Goal: Communication & Community: Answer question/provide support

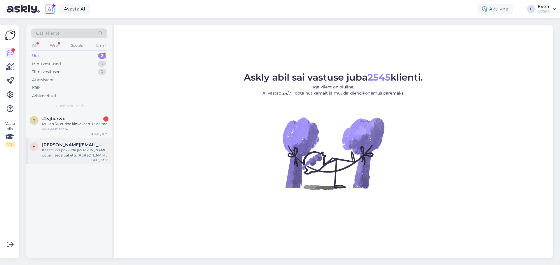
click at [70, 156] on div "Kas teil on pakkuda ka ühe ööbimisega paketti, kahele inimesele?" at bounding box center [75, 153] width 66 height 10
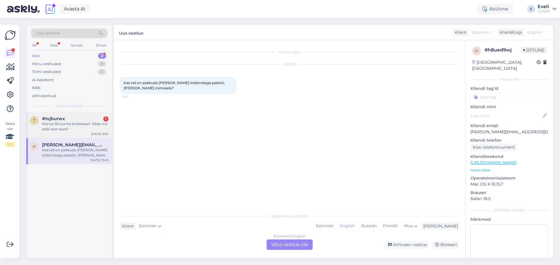
click at [62, 119] on span "#tvjburwx" at bounding box center [53, 118] width 23 height 5
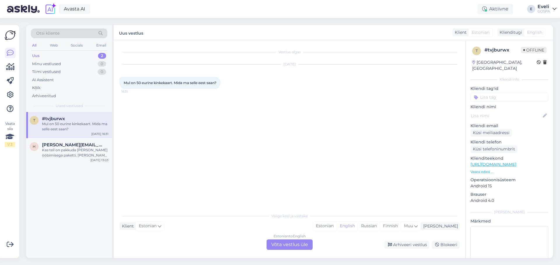
click at [61, 120] on span "#tvjburwx" at bounding box center [53, 118] width 23 height 5
click at [299, 245] on div "Estonian to English Võta vestlus üle" at bounding box center [289, 245] width 46 height 10
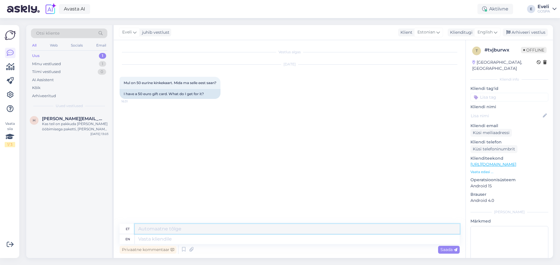
click at [199, 230] on textarea at bounding box center [297, 229] width 325 height 10
click at [483, 30] on span "English" at bounding box center [484, 32] width 15 height 6
type input "es"
click at [463, 68] on link "Estonian" at bounding box center [474, 67] width 64 height 9
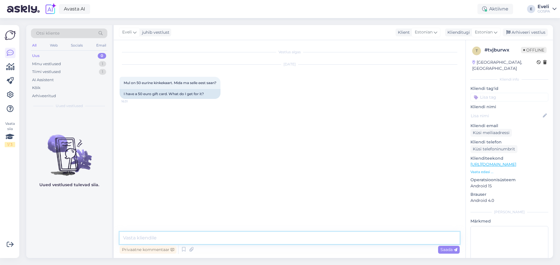
click at [148, 239] on textarea at bounding box center [289, 238] width 340 height 12
type textarea "Tere"
click at [265, 236] on textarea "Soovi korral saate sellega tasuda majutuse eest, restoranis või spaas. Valik on…" at bounding box center [289, 238] width 340 height 12
click at [318, 238] on textarea "Soovi korral saate sellega tasuda majutuse eest, restoranis või spaas. Valik on…" at bounding box center [289, 238] width 340 height 12
drag, startPoint x: 318, startPoint y: 238, endPoint x: 246, endPoint y: 239, distance: 72.0
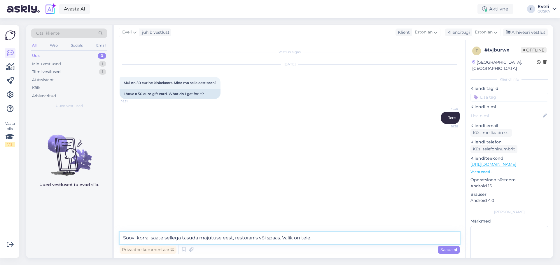
click at [237, 239] on textarea "Soovi korral saate sellega tasuda majutuse eest, restoranis või spaas. Valik on…" at bounding box center [289, 238] width 340 height 12
click at [316, 236] on textarea "Soovi korral saate sellega tasuda majutuse eest, restoranis või spaas. Valik on…" at bounding box center [289, 238] width 340 height 12
drag, startPoint x: 317, startPoint y: 236, endPoint x: 268, endPoint y: 238, distance: 49.6
click at [268, 238] on textarea "Soovi korral saate sellega tasuda majutuse eest, restoranis või spaas. Valik on…" at bounding box center [289, 238] width 340 height 12
click at [267, 237] on textarea "Soovi korral saate sellega tasuda majutuse eest, restoranis või külastada meie …" at bounding box center [289, 238] width 340 height 12
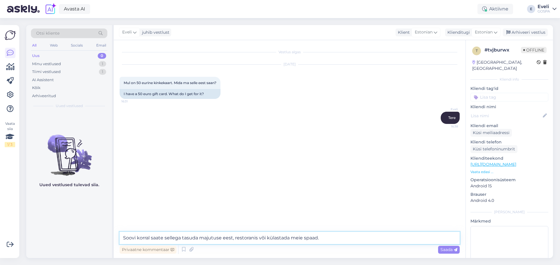
drag, startPoint x: 328, startPoint y: 239, endPoint x: 235, endPoint y: 242, distance: 93.3
click at [235, 242] on textarea "Soovi korral saate sellega tasuda majutuse eest, restoranis või külastada meie …" at bounding box center [289, 238] width 340 height 12
drag, startPoint x: 426, startPoint y: 234, endPoint x: 125, endPoint y: 203, distance: 302.6
click at [109, 214] on div "Otsi kliente All Web Socials Email Uus 0 Minu vestlused 1 Tiimi vestlused 1 AI …" at bounding box center [289, 141] width 526 height 233
type textarea "."
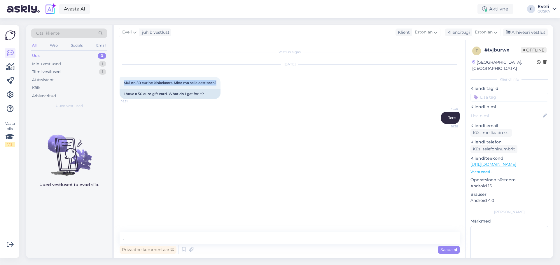
drag, startPoint x: 228, startPoint y: 85, endPoint x: 118, endPoint y: 82, distance: 110.5
click at [118, 82] on div "Vestlus algas Oct 13 2025 Mul on 50 eurine kinkekaart. Mida ma selle eest saan?…" at bounding box center [289, 149] width 351 height 218
copy span "Mul on 50 eurine kinkekaart. Mida ma selle eest saan?"
click at [203, 235] on textarea "." at bounding box center [289, 238] width 340 height 12
paste textarea "50-eurose kinkekaardiga saate nautida meie hotelli teenuseid vastavalt oma vali…"
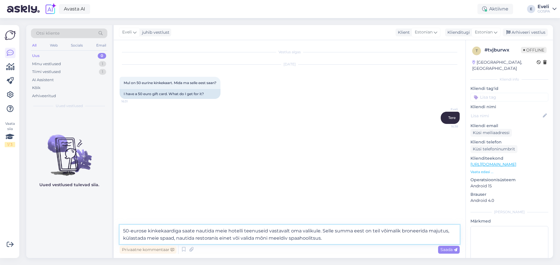
click at [333, 238] on textarea "50-eurose kinkekaardiga saate nautida meie hotelli teenuseid vastavalt oma vali…" at bounding box center [289, 234] width 340 height 19
click at [372, 230] on textarea "50-eurose kinkekaardiga saate nautida meie hotelli teenuseid vastavalt oma vali…" at bounding box center [289, 234] width 340 height 19
type textarea "50-eurose kinkekaardiga saate nautida meie hotelli teenuseid vastavalt oma vali…"
click at [335, 239] on textarea "50-eurose kinkekaardiga saate nautida meie hotelli teenuseid vastavalt oma vali…" at bounding box center [289, 234] width 340 height 19
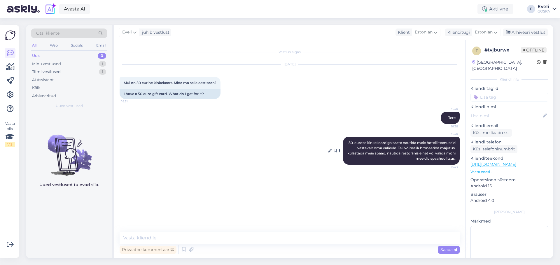
click at [421, 149] on span "50-eurose kinkekaardiga saate nautida meie hotelli teenuseid vastavalt oma vali…" at bounding box center [401, 151] width 109 height 20
click at [337, 234] on textarea at bounding box center [289, 238] width 340 height 12
click at [525, 33] on div "Arhiveeri vestlus" at bounding box center [524, 33] width 45 height 8
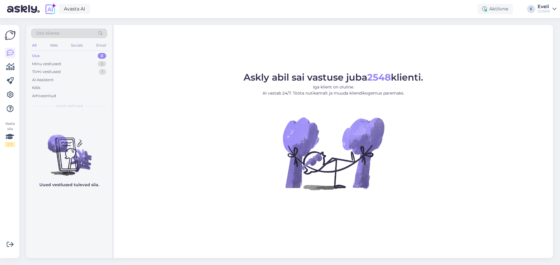
click at [538, 11] on div "GOSPA" at bounding box center [543, 11] width 13 height 5
click at [490, 54] on div "Logi välja" at bounding box center [504, 50] width 104 height 10
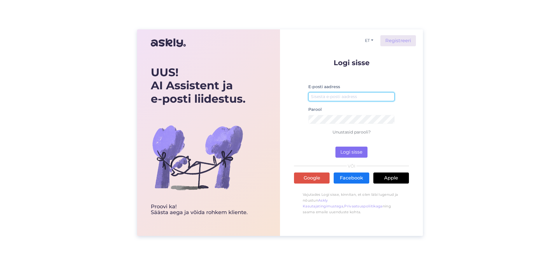
type input "info@gospa.ee"
click at [354, 152] on button "Logi sisse" at bounding box center [351, 152] width 32 height 11
